Goal: Task Accomplishment & Management: Complete application form

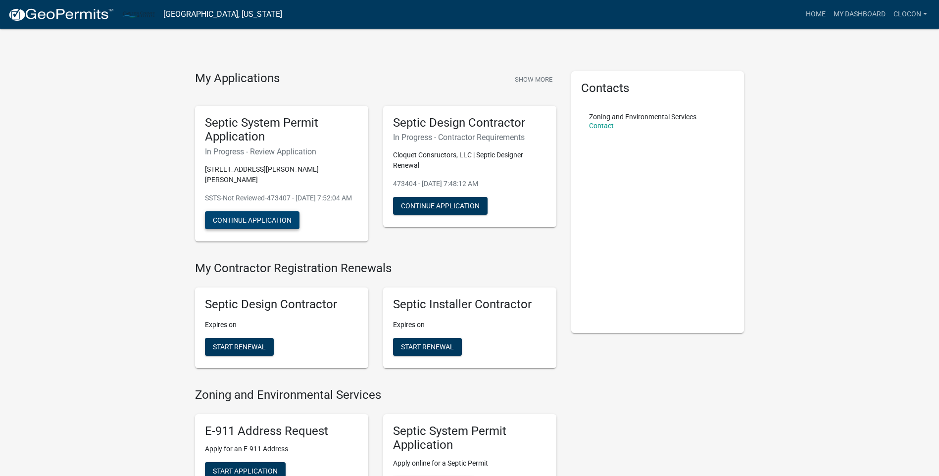
click at [271, 229] on button "Continue Application" at bounding box center [252, 220] width 94 height 18
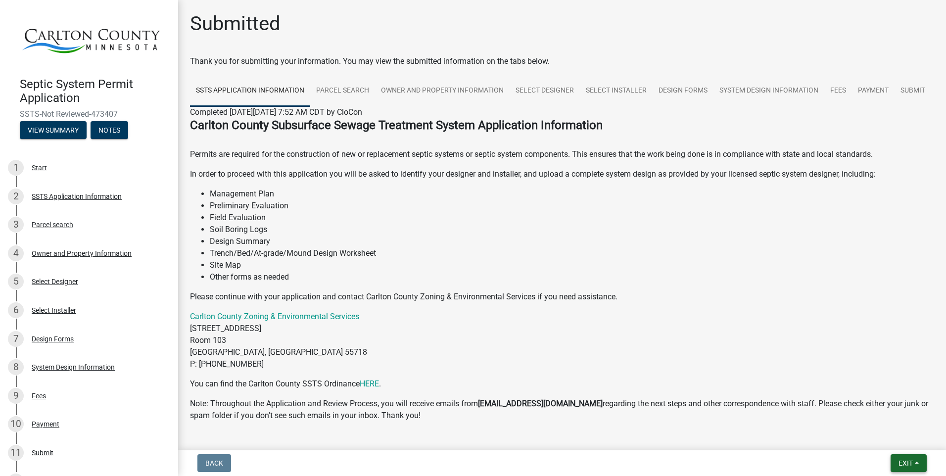
click at [906, 468] on button "Exit" at bounding box center [909, 463] width 36 height 18
click at [908, 461] on span "Exit" at bounding box center [905, 463] width 14 height 8
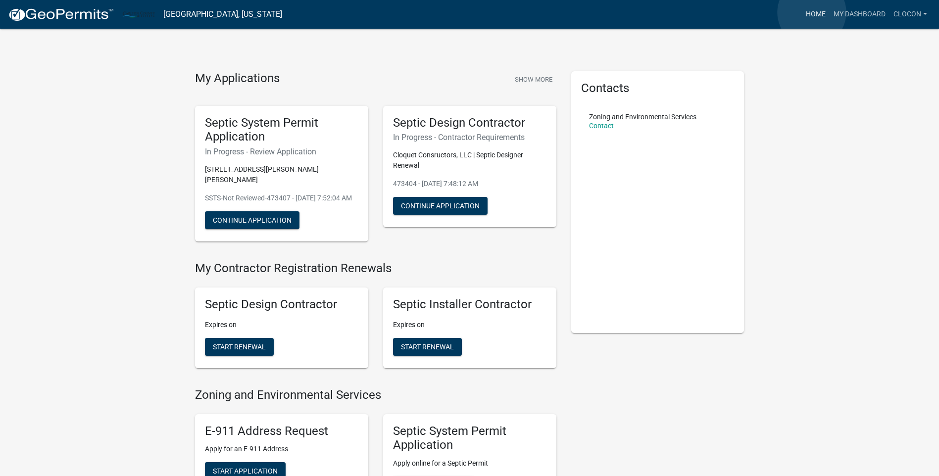
click at [811, 12] on link "Home" at bounding box center [816, 14] width 28 height 19
click at [852, 12] on link "My Dashboard" at bounding box center [859, 14] width 60 height 19
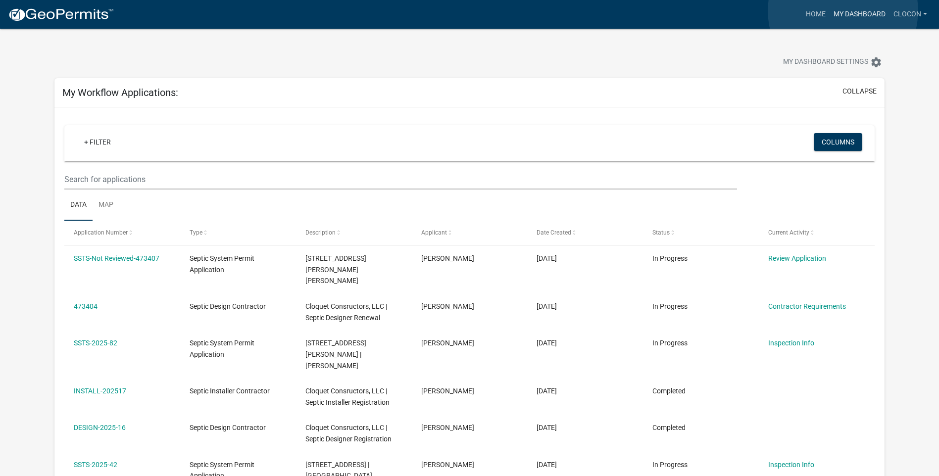
click at [843, 11] on link "My Dashboard" at bounding box center [859, 14] width 60 height 19
click at [924, 13] on link "CloCon" at bounding box center [910, 14] width 42 height 19
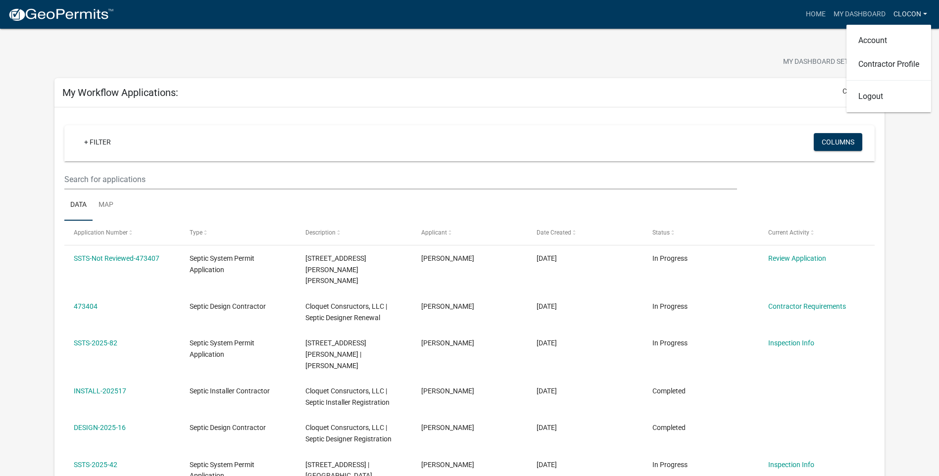
click at [907, 12] on link "CloCon" at bounding box center [910, 14] width 42 height 19
click at [816, 13] on link "Home" at bounding box center [816, 14] width 28 height 19
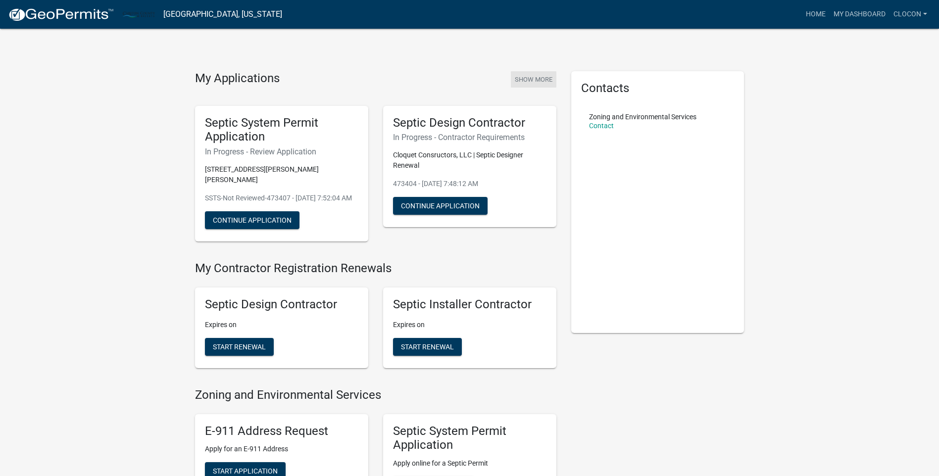
click at [532, 78] on button "Show More" at bounding box center [534, 79] width 46 height 16
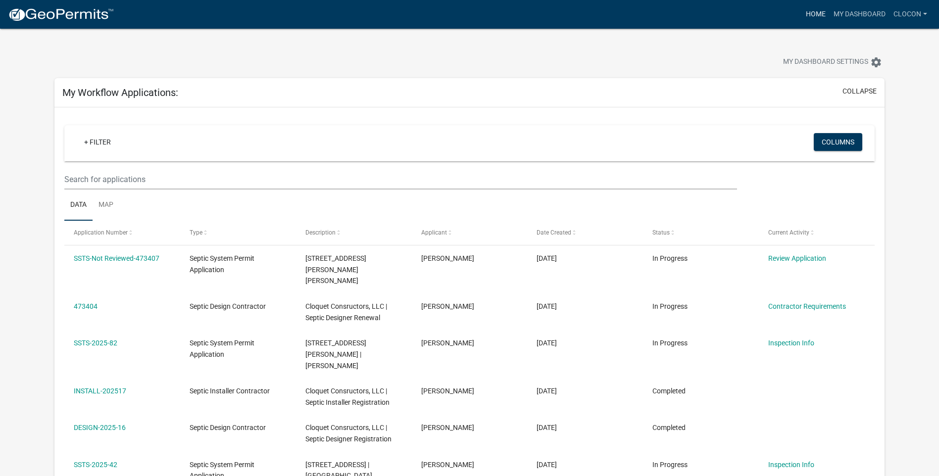
click at [813, 13] on link "Home" at bounding box center [816, 14] width 28 height 19
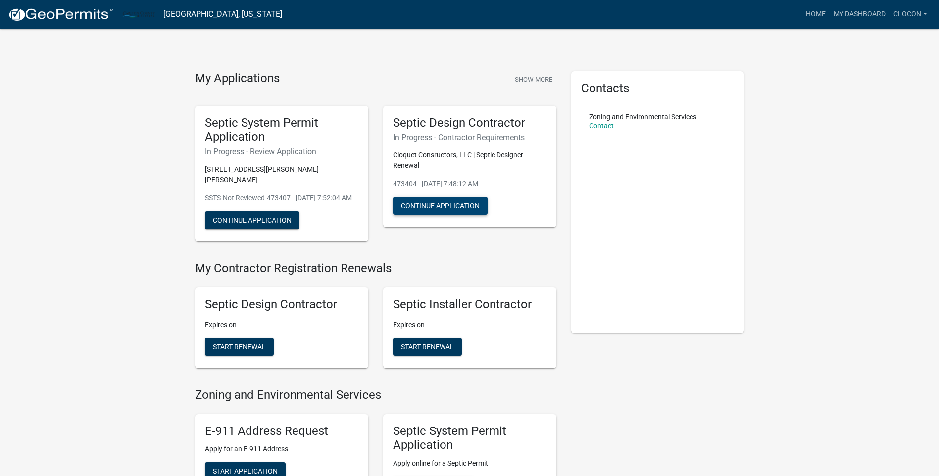
click at [425, 204] on button "Continue Application" at bounding box center [440, 206] width 94 height 18
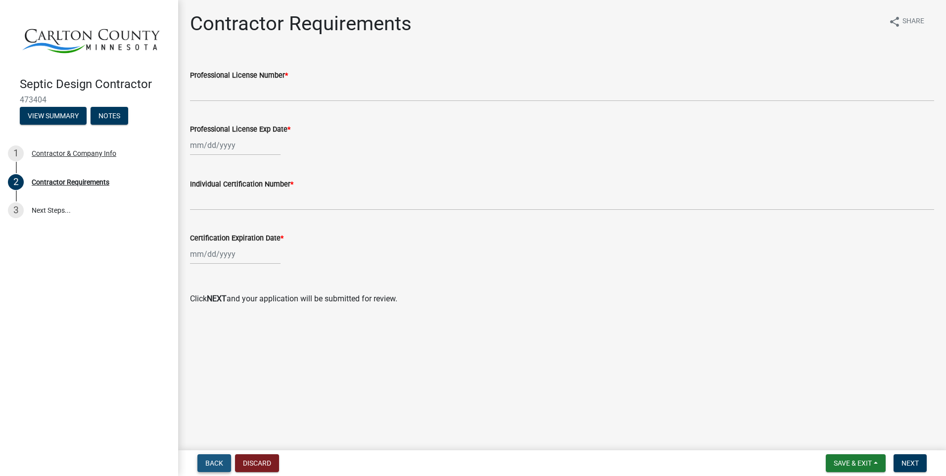
click at [216, 467] on span "Back" at bounding box center [214, 463] width 18 height 8
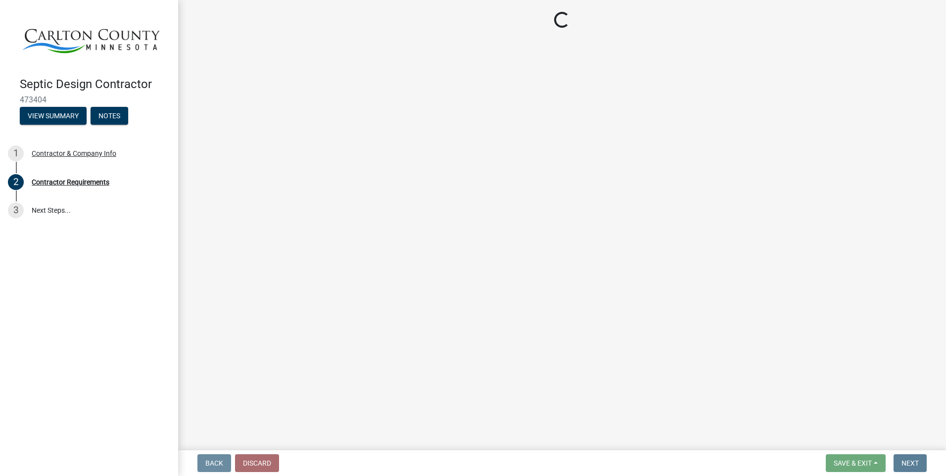
select select "MN"
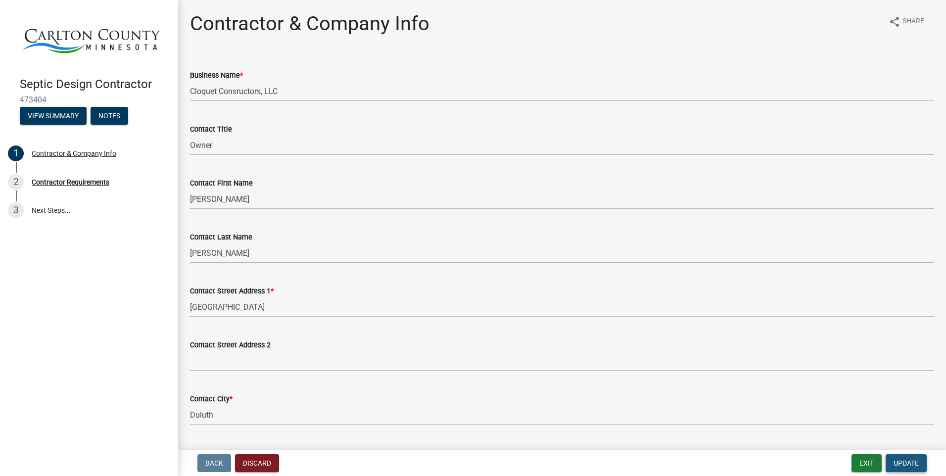
click at [916, 464] on span "Update" at bounding box center [906, 463] width 25 height 8
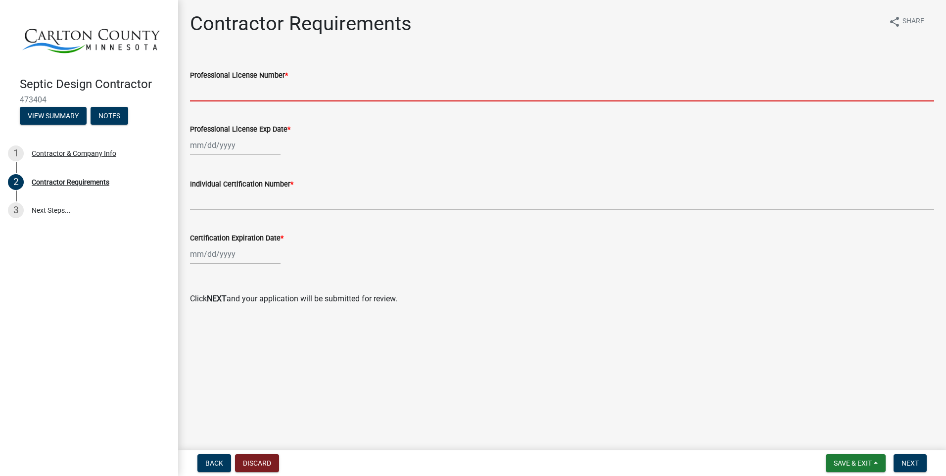
click at [208, 93] on input "Professional License Number *" at bounding box center [562, 91] width 744 height 20
type input "941"
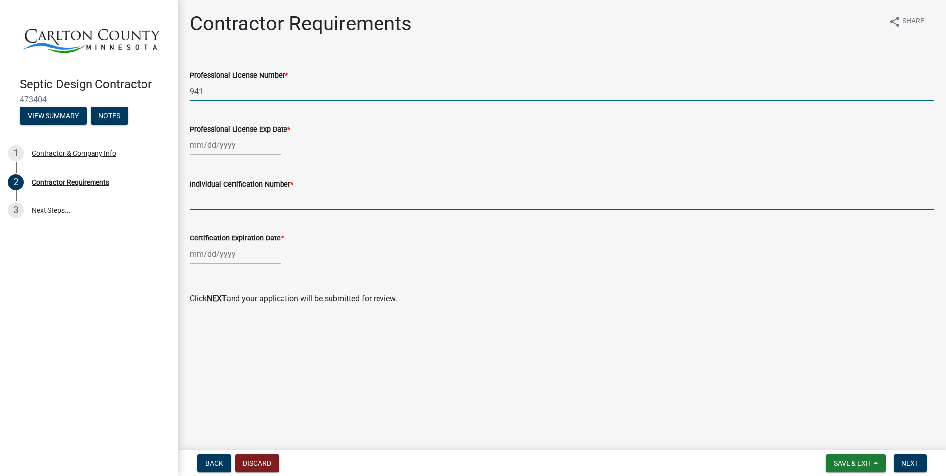
click at [203, 203] on input "Individual Certification Number *" at bounding box center [562, 200] width 744 height 20
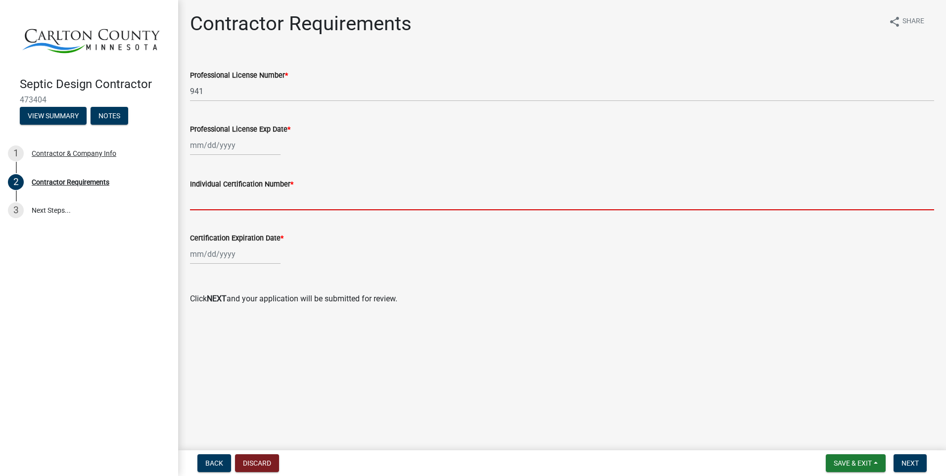
type input "7216"
